Goal: Task Accomplishment & Management: Complete application form

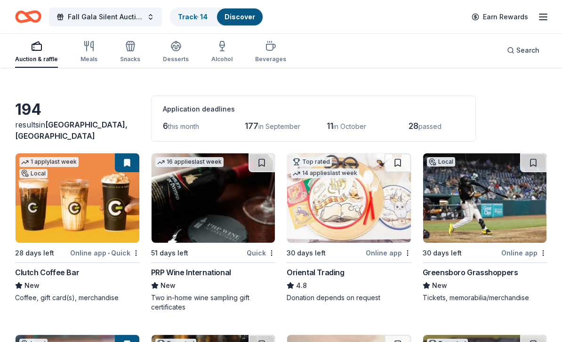
scroll to position [21, 0]
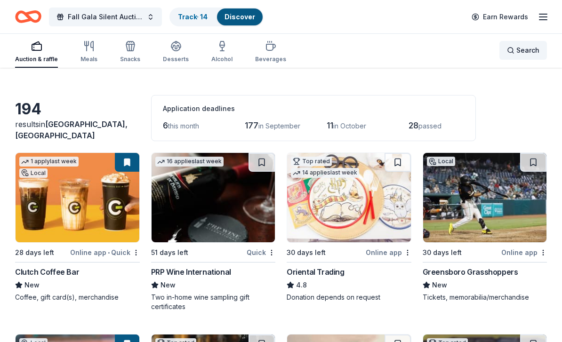
click at [526, 48] on span "Search" at bounding box center [527, 50] width 23 height 11
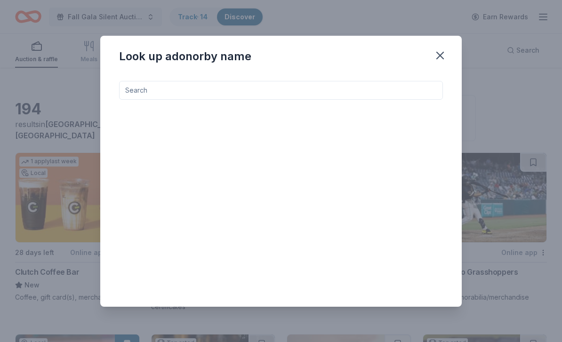
click at [298, 87] on input at bounding box center [281, 90] width 324 height 19
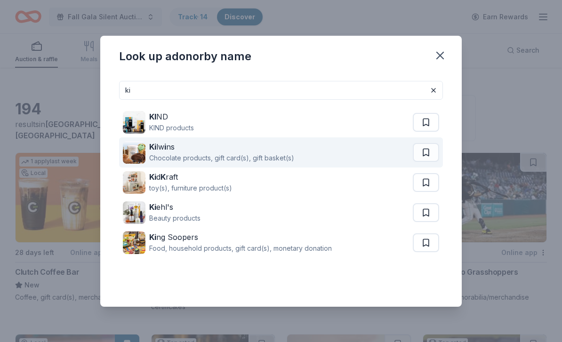
type input "ki"
click at [169, 153] on div "Chocolate products, gift card(s), gift basket(s)" at bounding box center [221, 158] width 145 height 11
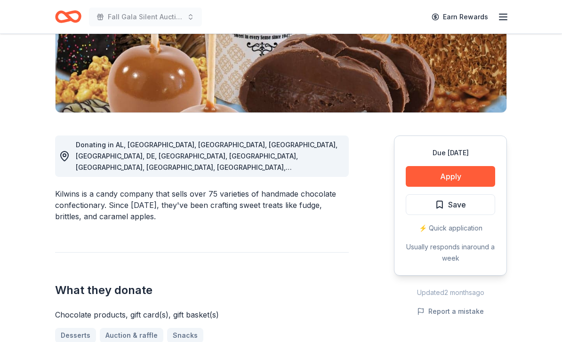
scroll to position [173, 0]
click at [475, 175] on button "Apply" at bounding box center [450, 176] width 89 height 21
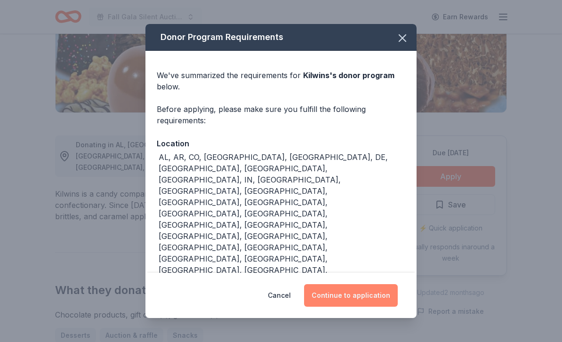
click at [371, 292] on button "Continue to application" at bounding box center [351, 295] width 94 height 23
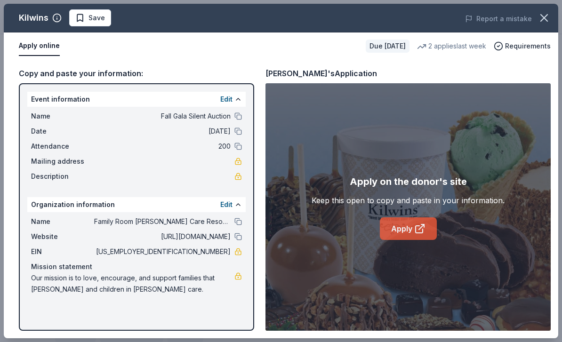
click at [419, 234] on icon at bounding box center [419, 228] width 11 height 11
click at [421, 231] on icon at bounding box center [419, 228] width 11 height 11
click at [99, 19] on span "Save" at bounding box center [97, 17] width 16 height 11
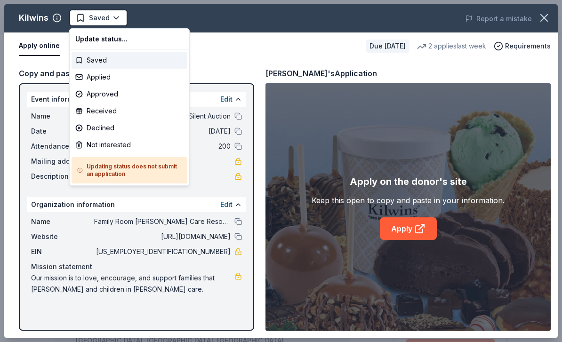
scroll to position [0, 0]
click at [107, 78] on div "Applied" at bounding box center [130, 77] width 116 height 17
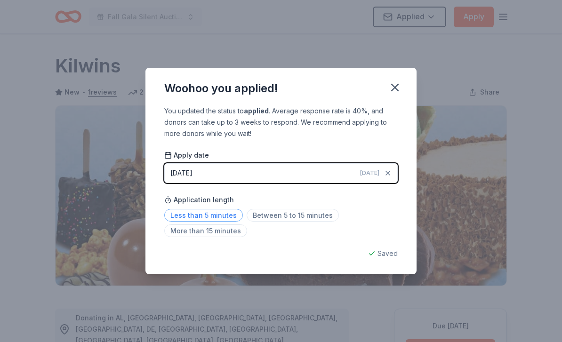
click at [229, 213] on span "Less than 5 minutes" at bounding box center [203, 215] width 79 height 13
click at [398, 89] on icon "button" at bounding box center [394, 87] width 13 height 13
